Goal: Check status: Check status

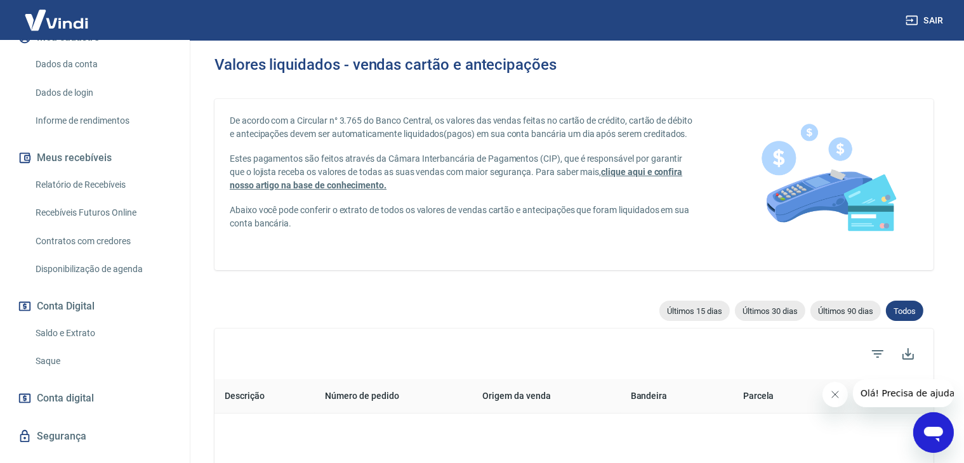
scroll to position [190, 0]
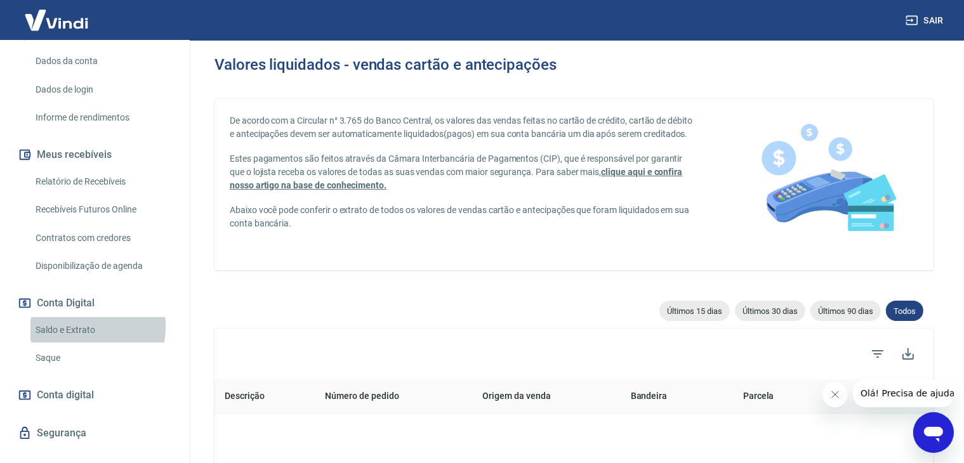
click at [65, 326] on link "Saldo e Extrato" at bounding box center [102, 330] width 144 height 26
